Goal: Information Seeking & Learning: Learn about a topic

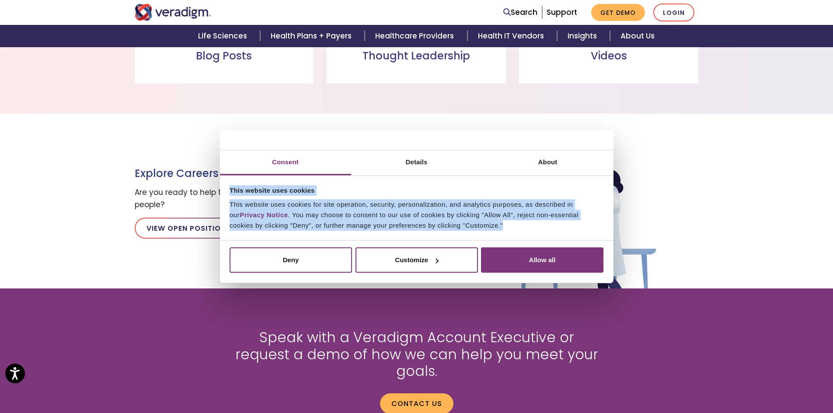
drag, startPoint x: 230, startPoint y: 188, endPoint x: 518, endPoint y: 223, distance: 290.8
click at [518, 223] on div "This website uses cookies This website uses cookies for site operation, securit…" at bounding box center [416, 208] width 389 height 60
copy div "This website uses cookies This website uses cookies for site operation, securit…"
click at [395, 206] on div "This website uses cookies for site operation, security, personalization, and an…" at bounding box center [417, 214] width 374 height 31
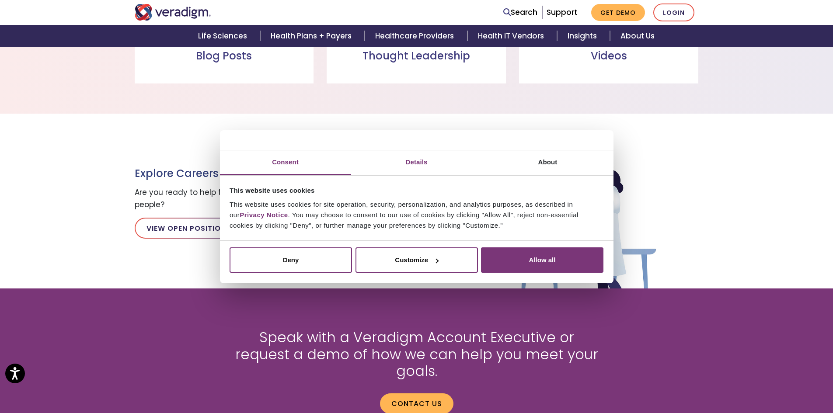
click at [421, 160] on link "Details" at bounding box center [416, 162] width 131 height 25
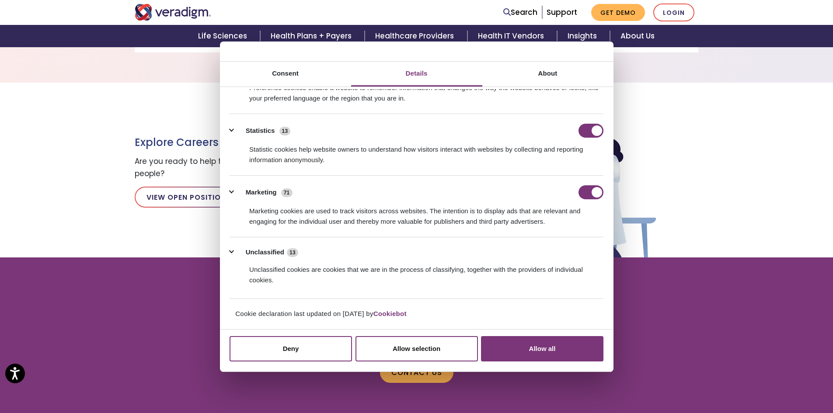
scroll to position [783, 0]
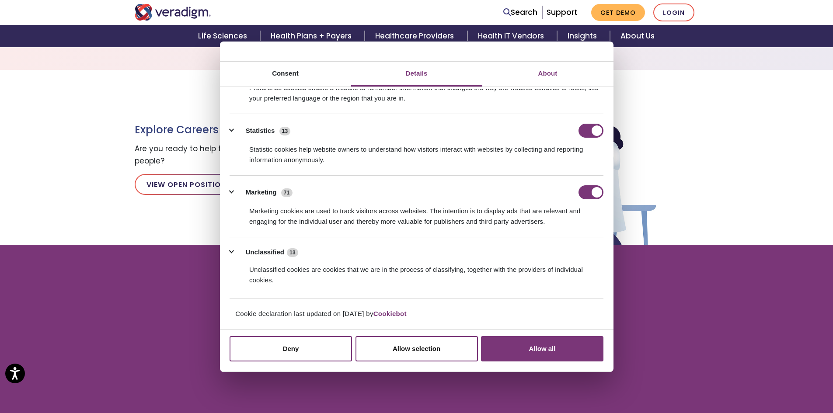
click at [538, 80] on link "About" at bounding box center [547, 74] width 131 height 25
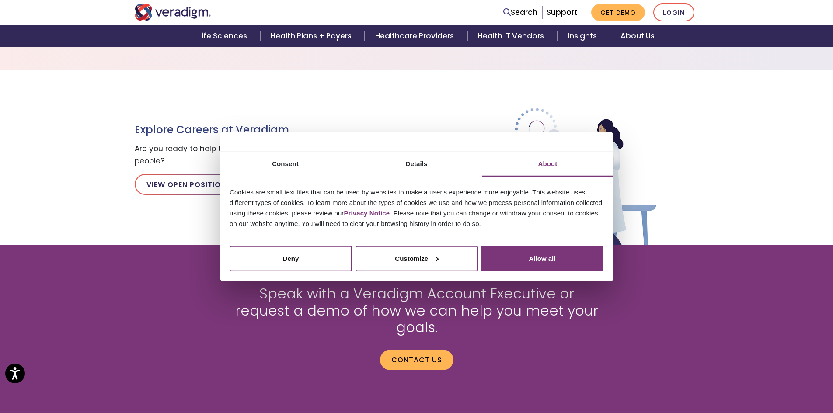
click at [333, 194] on p "Cookies are small text files that can be used by websites to make a user's expe…" at bounding box center [417, 208] width 374 height 42
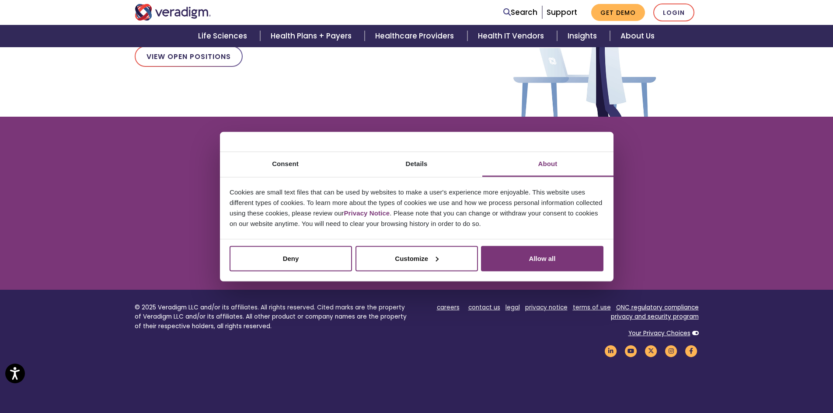
scroll to position [915, 0]
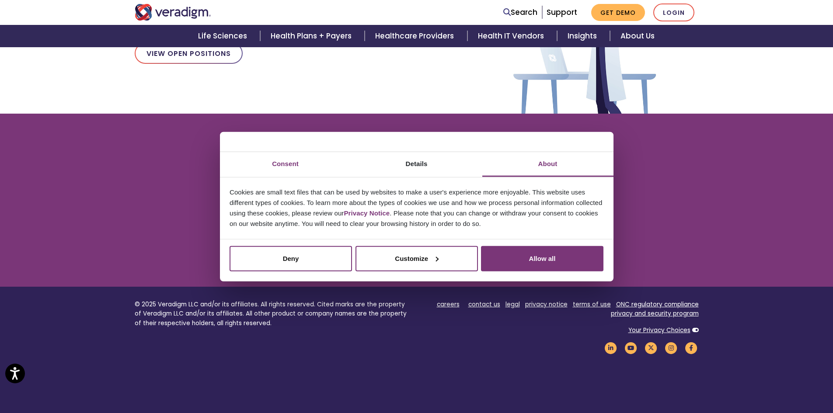
click at [290, 162] on link "Consent" at bounding box center [285, 164] width 131 height 25
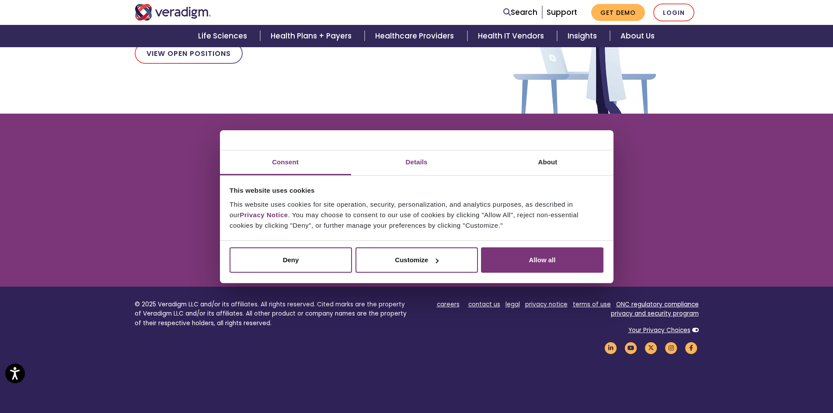
click at [414, 168] on link "Details" at bounding box center [416, 162] width 131 height 25
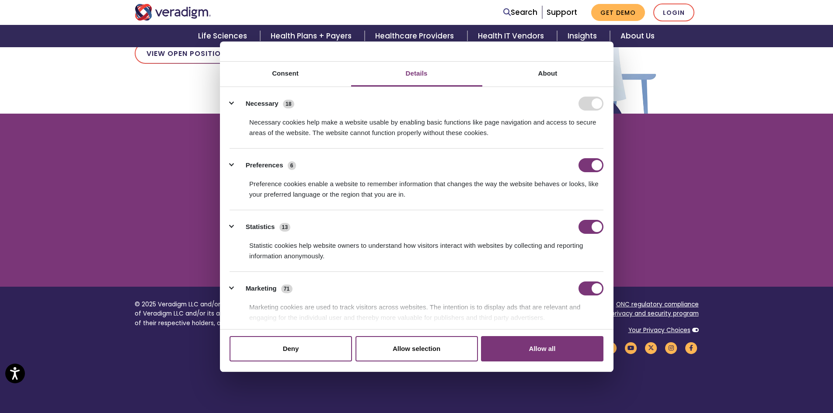
scroll to position [696, 0]
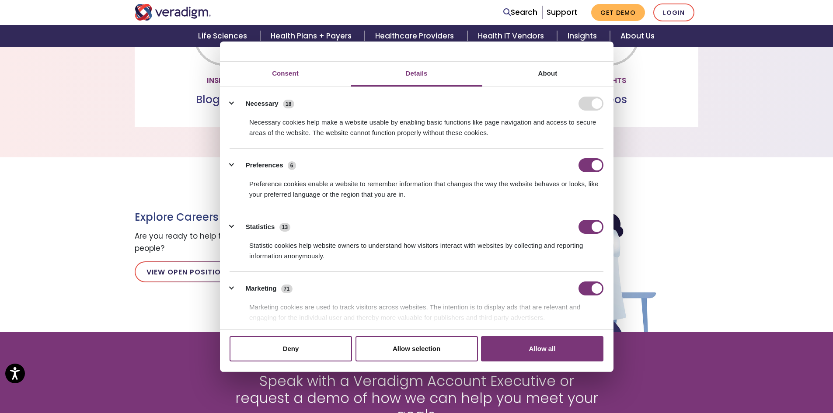
click at [280, 74] on link "Consent" at bounding box center [285, 74] width 131 height 25
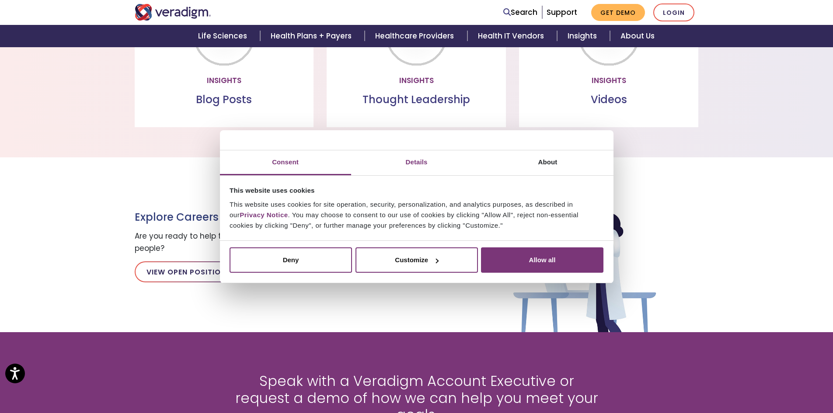
click at [421, 159] on link "Details" at bounding box center [416, 162] width 131 height 25
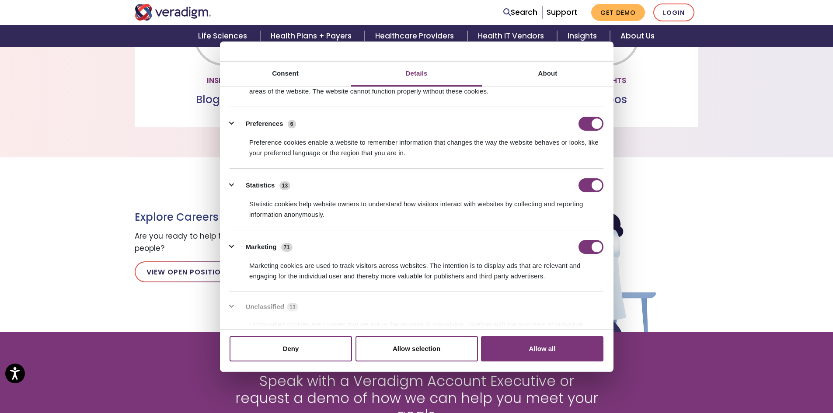
scroll to position [0, 0]
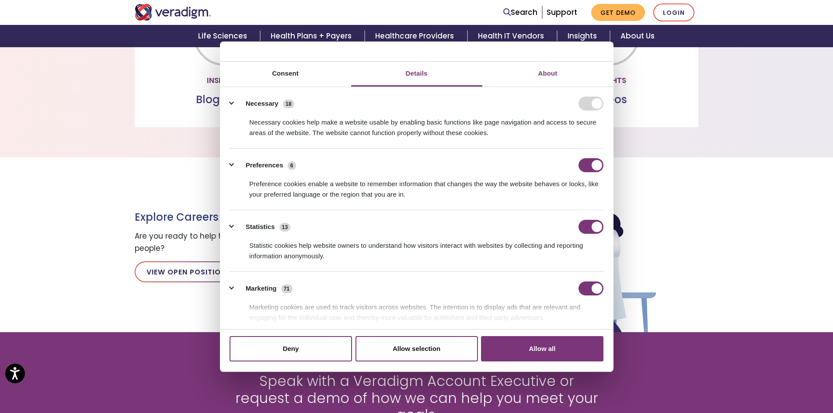
click at [552, 78] on link "About" at bounding box center [547, 74] width 131 height 25
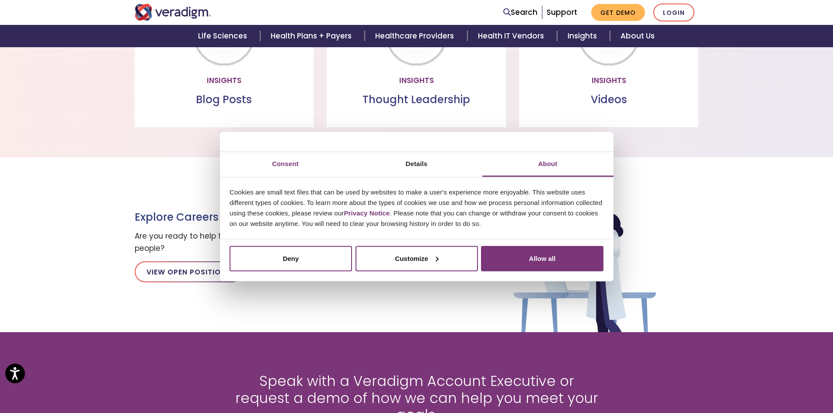
click at [288, 169] on link "Consent" at bounding box center [285, 164] width 131 height 25
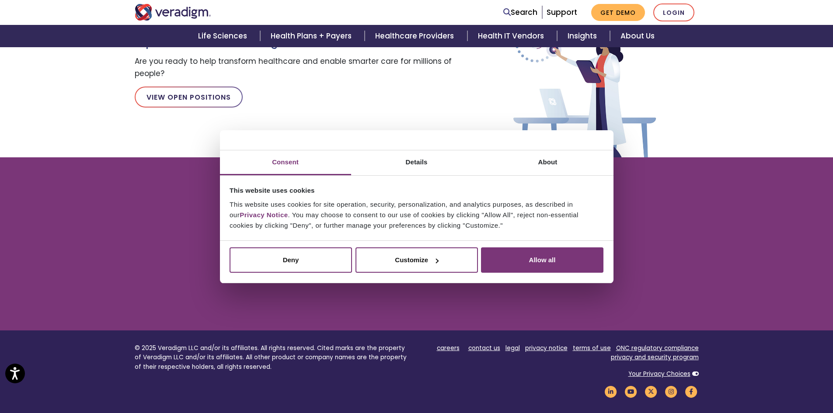
scroll to position [958, 0]
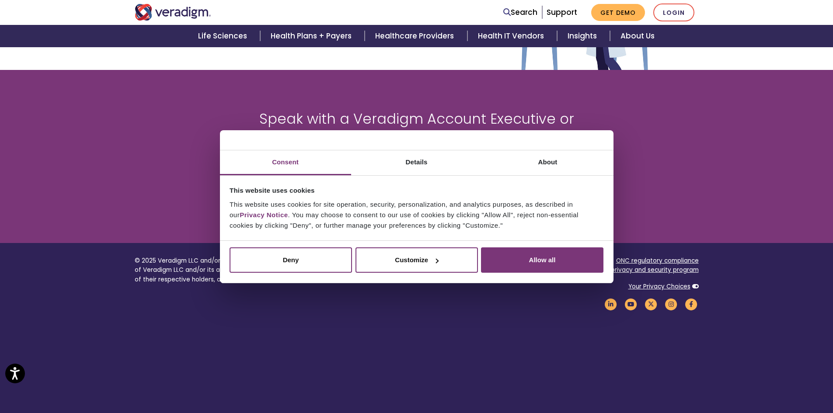
drag, startPoint x: 416, startPoint y: 156, endPoint x: 424, endPoint y: 172, distance: 17.8
click at [416, 157] on link "Details" at bounding box center [416, 162] width 131 height 25
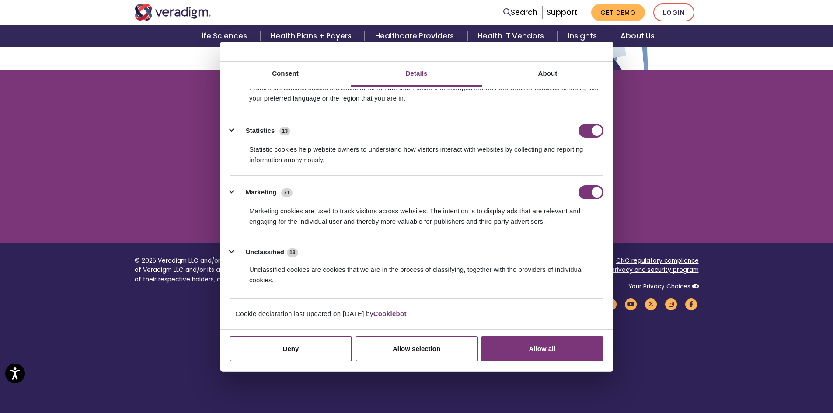
scroll to position [959, 0]
click at [395, 314] on link "Cookiebot" at bounding box center [390, 313] width 33 height 7
